Goal: Task Accomplishment & Management: Manage account settings

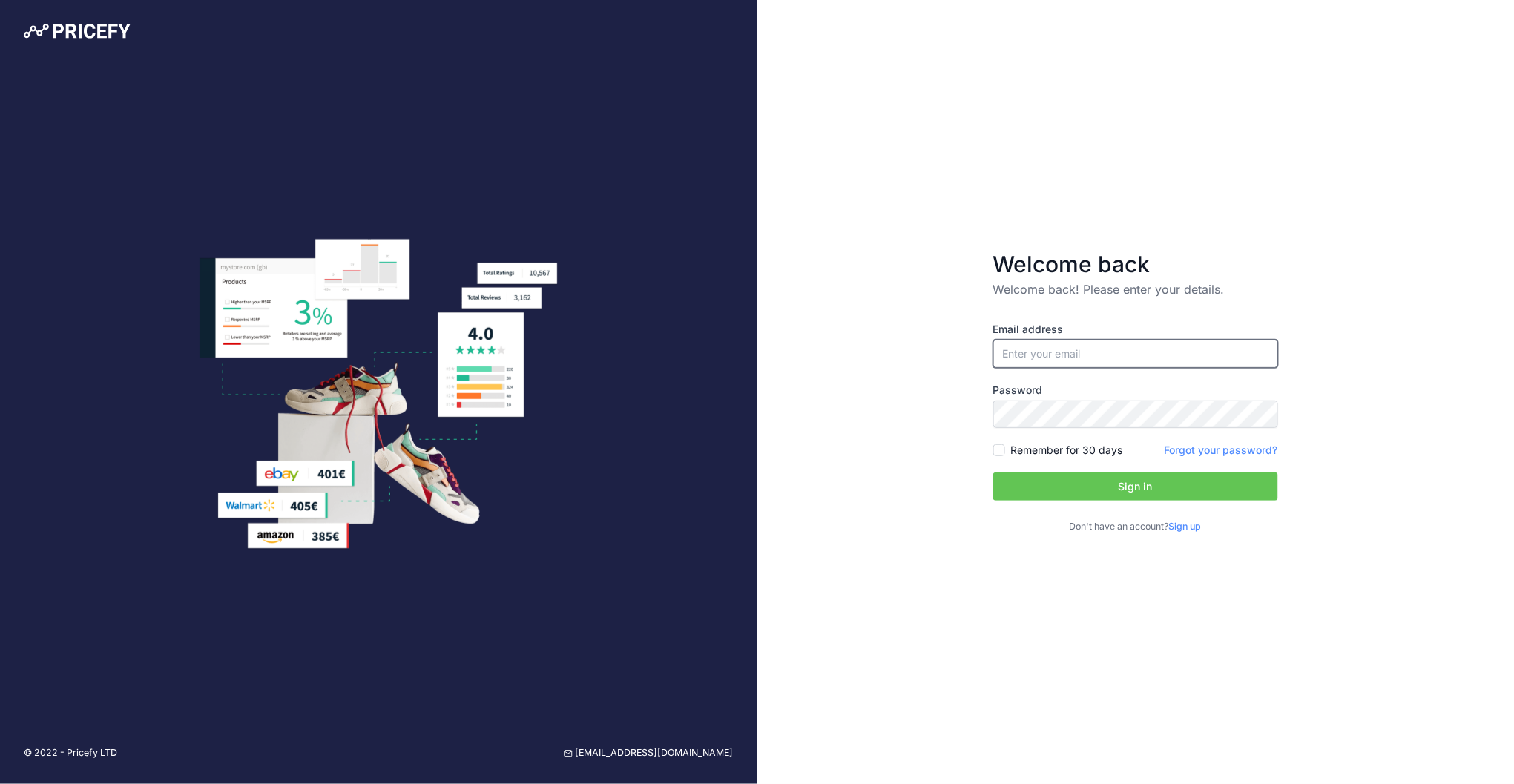
click at [1060, 351] on input "email" at bounding box center [1135, 354] width 285 height 28
paste input "[PERSON_NAME][EMAIL_ADDRESS][DOMAIN_NAME]"
type input "[PERSON_NAME][EMAIL_ADDRESS][DOMAIN_NAME]"
click at [1417, 404] on div "Welcome back Welcome back! Please enter your details. Email address [PERSON_NAM…" at bounding box center [1136, 392] width 757 height 784
click at [1195, 479] on button "Sign in" at bounding box center [1135, 486] width 285 height 28
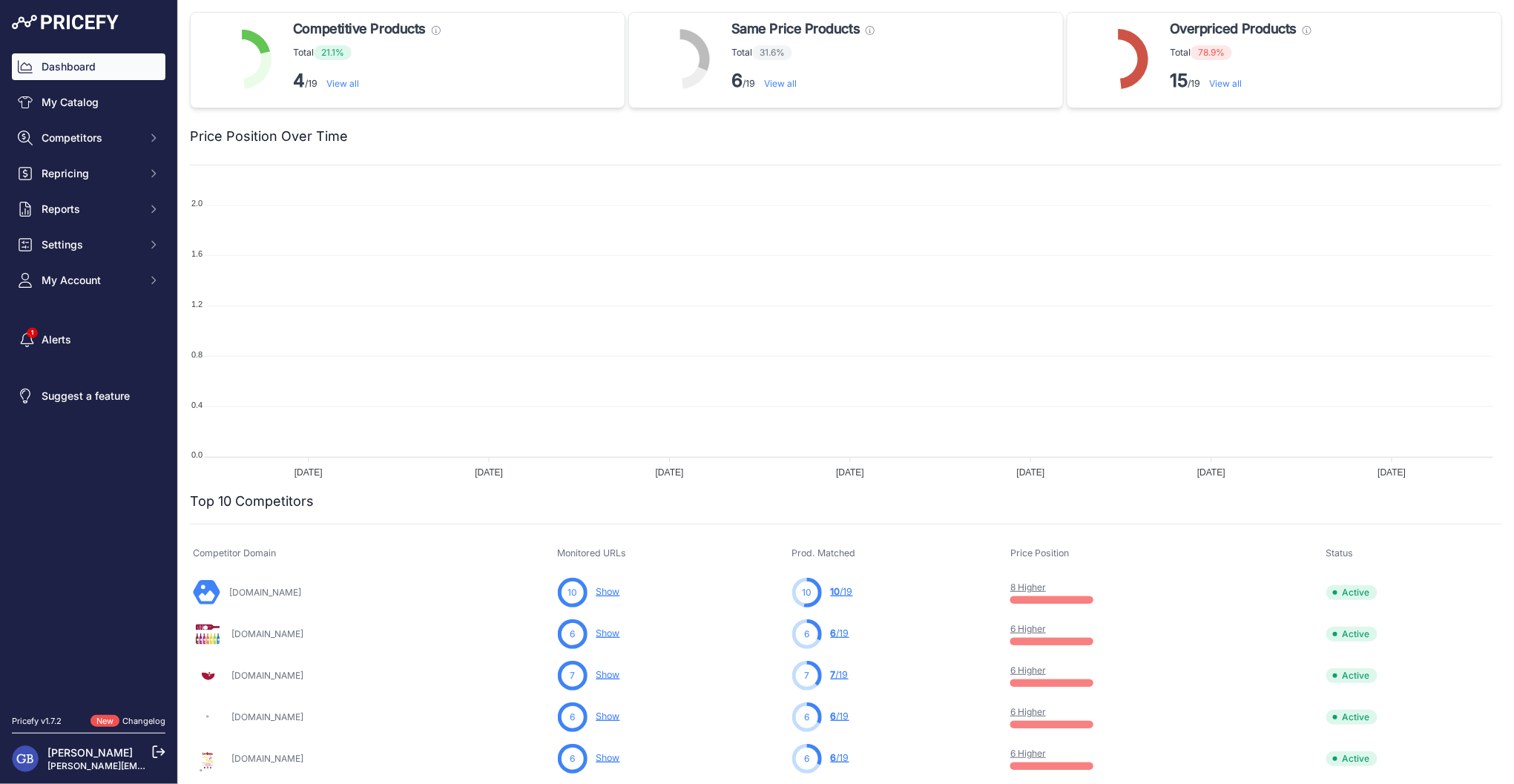
click at [84, 264] on div "Dashboard My Catalog Competitors Competitors Monitored URLs MAP infringements R…" at bounding box center [88, 173] width 153 height 240
click at [95, 270] on button "My Account" at bounding box center [88, 280] width 153 height 27
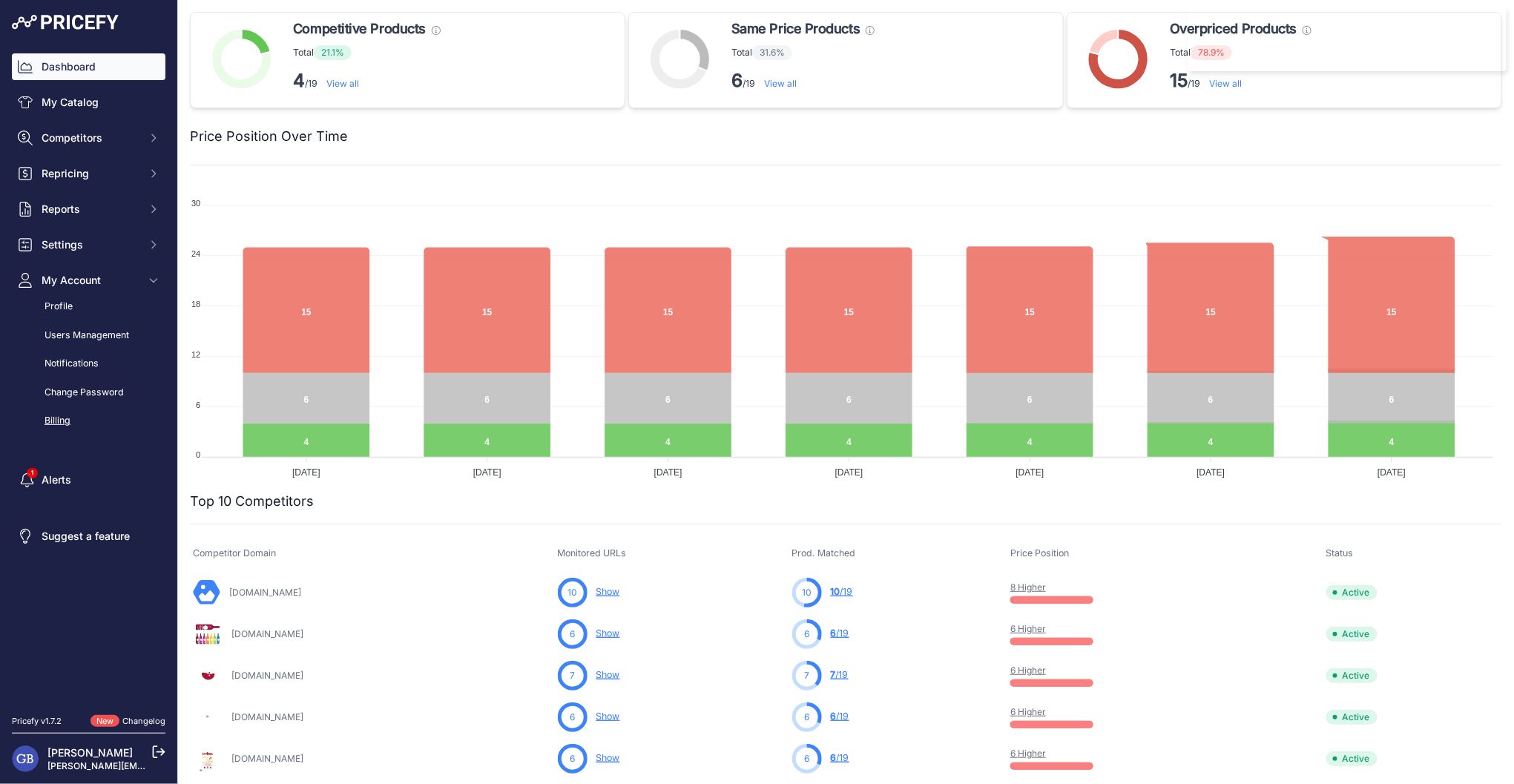
click at [64, 417] on link "Billing" at bounding box center [88, 421] width 153 height 26
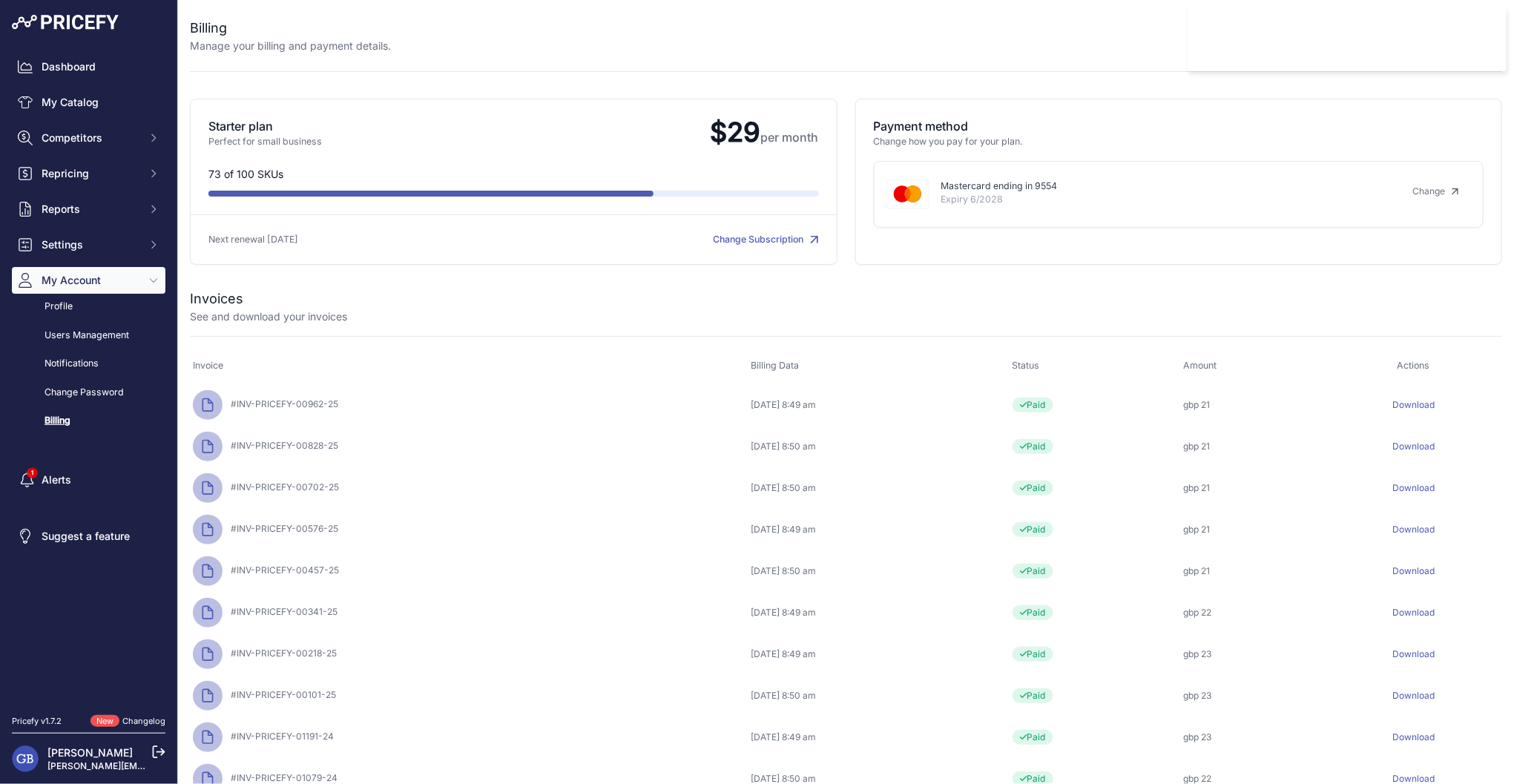
click at [1408, 404] on link "Download" at bounding box center [1413, 404] width 42 height 12
